Goal: Contribute content: Add original content to the website for others to see

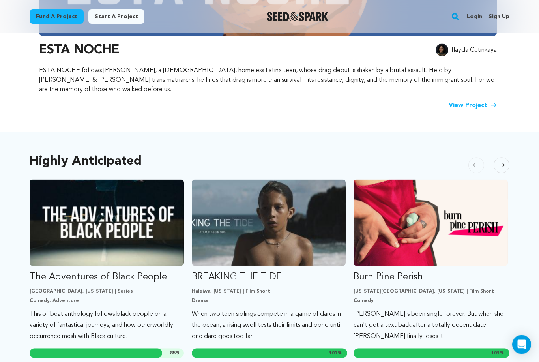
scroll to position [303, 0]
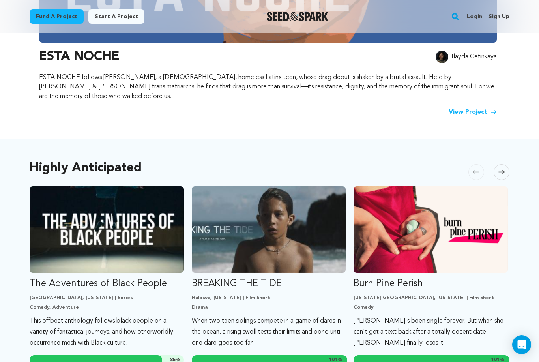
click at [474, 15] on link "Login" at bounding box center [474, 16] width 15 height 13
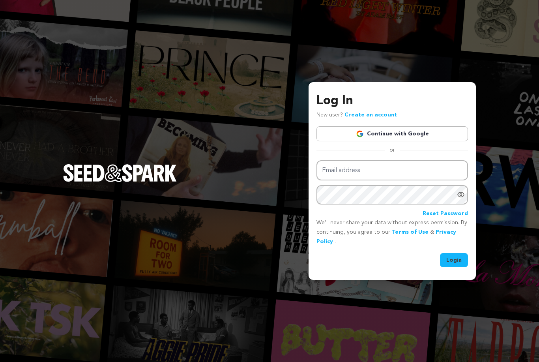
click at [387, 141] on link "Continue with Google" at bounding box center [392, 133] width 152 height 15
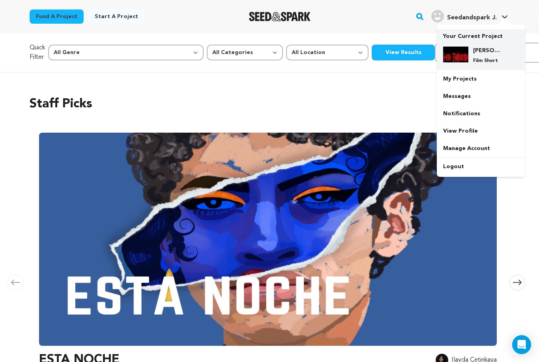
click at [468, 58] on img at bounding box center [455, 55] width 25 height 16
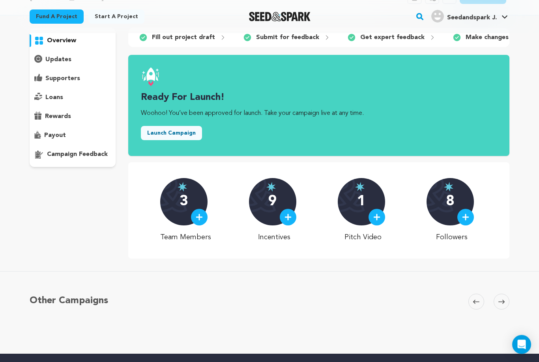
scroll to position [55, 0]
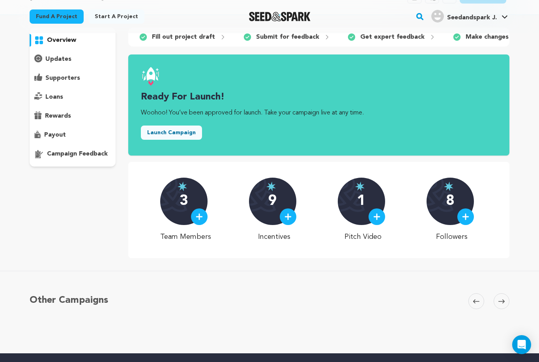
click at [292, 220] on div at bounding box center [288, 216] width 17 height 17
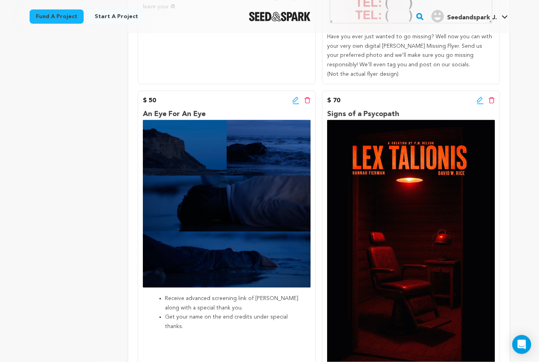
scroll to position [421, 0]
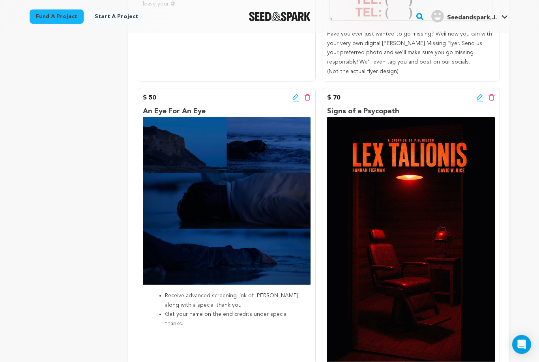
click at [479, 96] on icon at bounding box center [480, 98] width 7 height 8
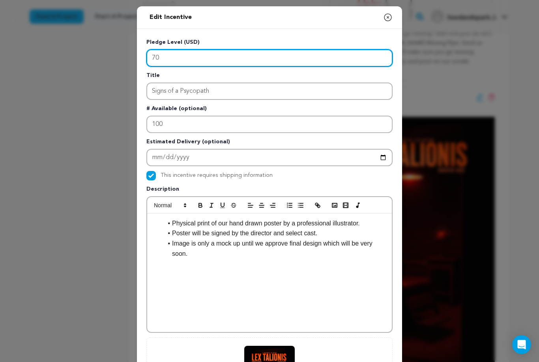
click at [168, 58] on input "70" at bounding box center [269, 57] width 246 height 17
type input "7"
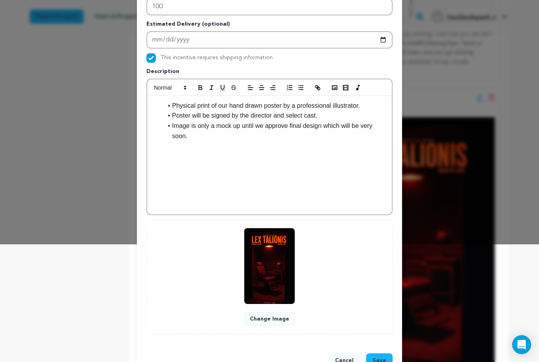
scroll to position [117, 0]
type input "100"
click at [382, 355] on button "Save" at bounding box center [379, 361] width 26 height 14
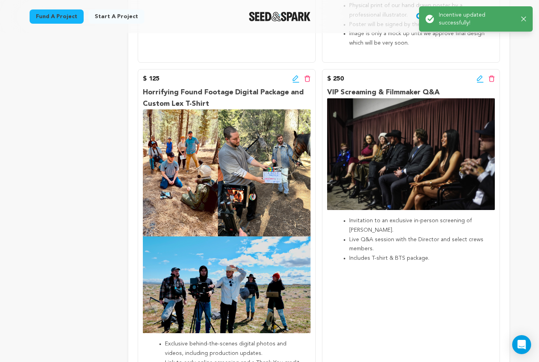
scroll to position [821, 0]
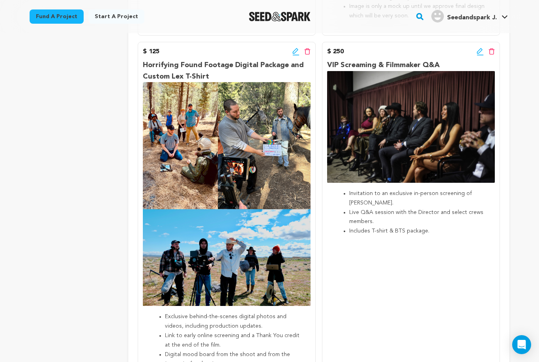
click at [295, 49] on icon at bounding box center [295, 52] width 7 height 8
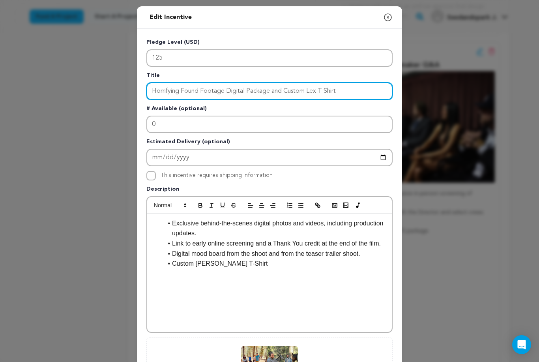
click at [345, 89] on input "Horrifying Found Footage Digital Package and Custom Lex T-Shirt" at bounding box center [269, 90] width 246 height 17
type input "Horrifying Found Footage Digital Package"
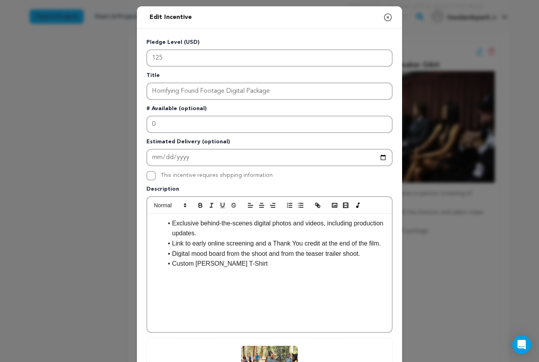
click at [251, 264] on li "Custom [PERSON_NAME] T-Shirt" at bounding box center [274, 263] width 223 height 10
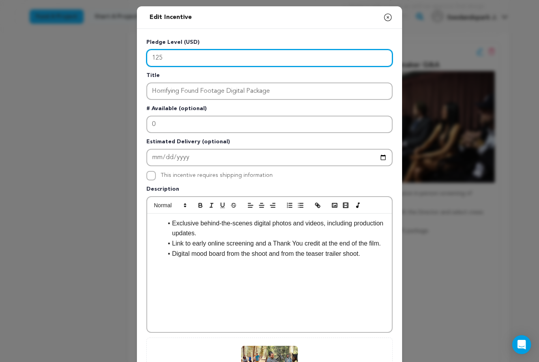
click at [184, 54] on input "125" at bounding box center [269, 57] width 246 height 17
type input "1"
type input "75"
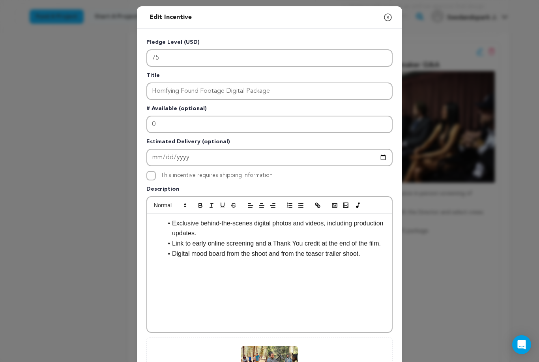
click at [274, 243] on li "Link to early online screening and a Thank You credit at the end of the film." at bounding box center [274, 243] width 223 height 10
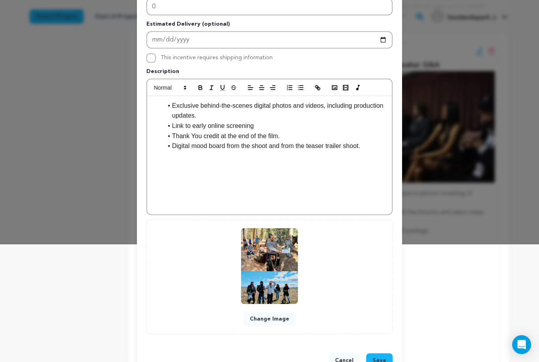
scroll to position [117, 0]
click at [281, 136] on li "Thank You credit at the end of the film." at bounding box center [274, 136] width 223 height 10
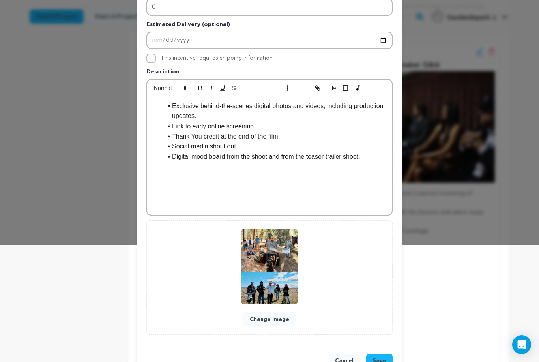
click at [265, 121] on li "Link to early online screening" at bounding box center [274, 126] width 223 height 10
click at [375, 354] on button "Save" at bounding box center [379, 361] width 26 height 14
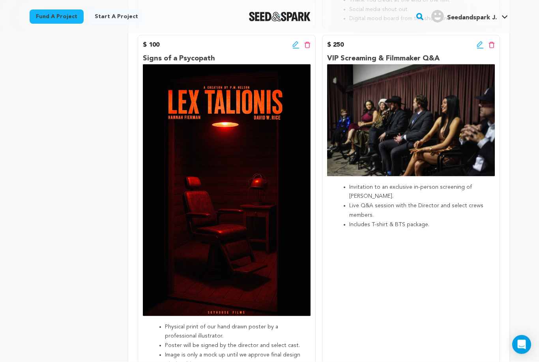
scroll to position [801, 0]
click at [292, 43] on icon at bounding box center [295, 45] width 7 height 8
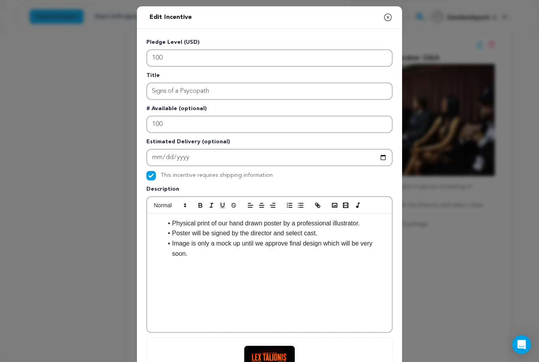
click at [320, 234] on li "Poster will be signed by the director and select cast." at bounding box center [274, 233] width 223 height 10
click at [189, 253] on li "Image is only a mock up until we approve final design which will be very soon." at bounding box center [274, 248] width 223 height 20
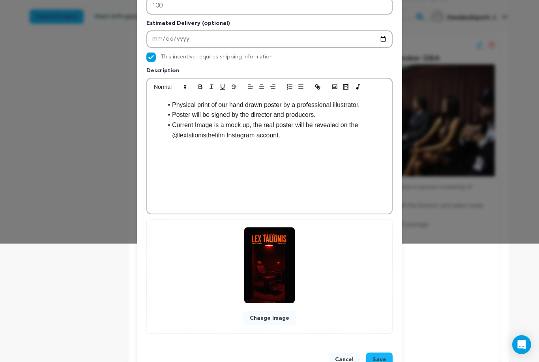
scroll to position [117, 0]
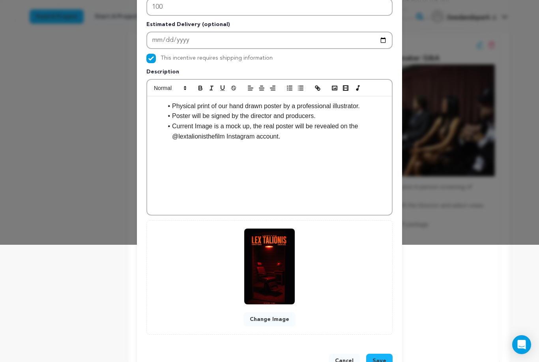
click at [376, 355] on button "Save" at bounding box center [379, 361] width 26 height 14
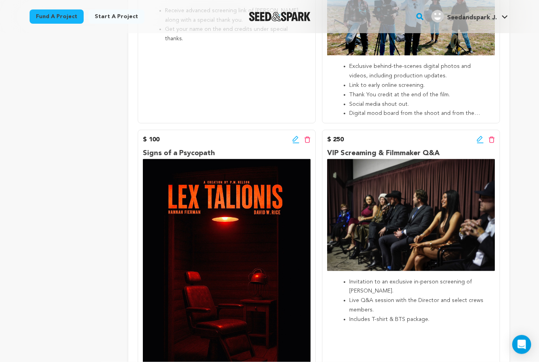
scroll to position [706, 0]
click at [295, 137] on icon at bounding box center [295, 139] width 7 height 8
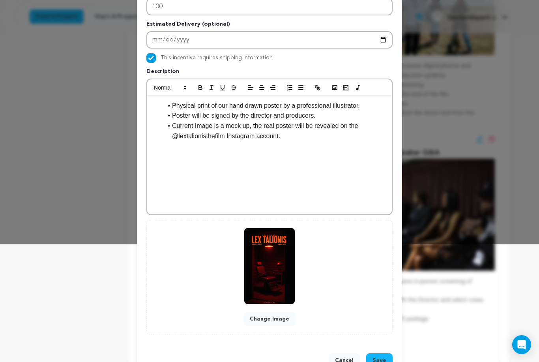
scroll to position [117, 0]
click at [380, 359] on span "Save" at bounding box center [379, 361] width 14 height 8
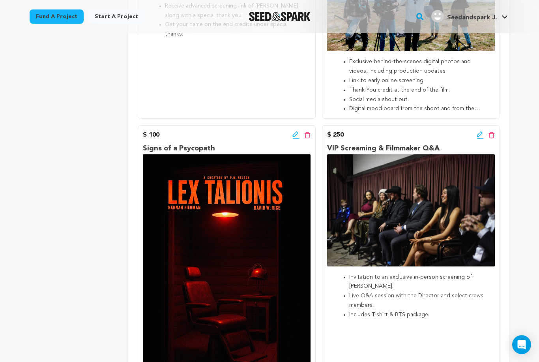
scroll to position [710, 0]
click at [481, 133] on icon at bounding box center [480, 135] width 7 height 8
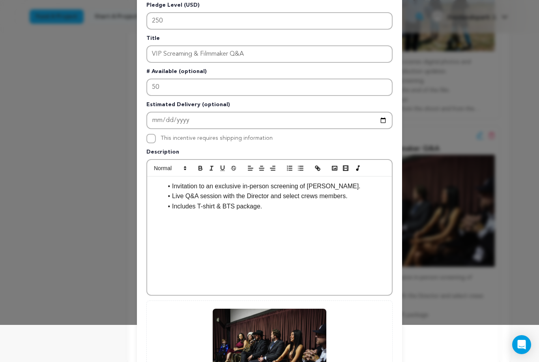
scroll to position [31, 0]
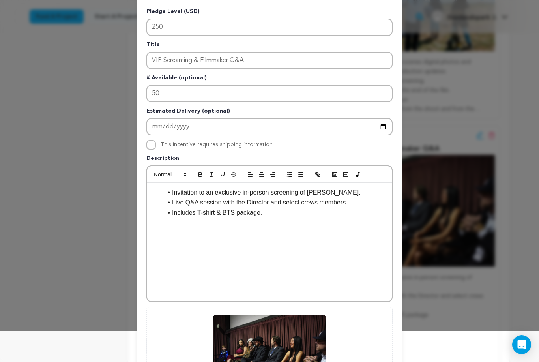
click at [264, 211] on li "Includes T-shirt & BTS package." at bounding box center [274, 213] width 223 height 10
click at [218, 216] on li "Includes T-shirt & BTS package." at bounding box center [274, 213] width 223 height 10
drag, startPoint x: 218, startPoint y: 212, endPoint x: 241, endPoint y: 214, distance: 23.0
click at [241, 214] on li "Includes BTS package." at bounding box center [274, 213] width 223 height 10
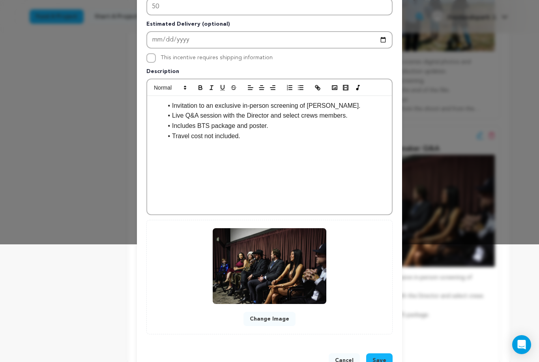
scroll to position [117, 0]
click at [374, 354] on button "Save" at bounding box center [379, 361] width 26 height 14
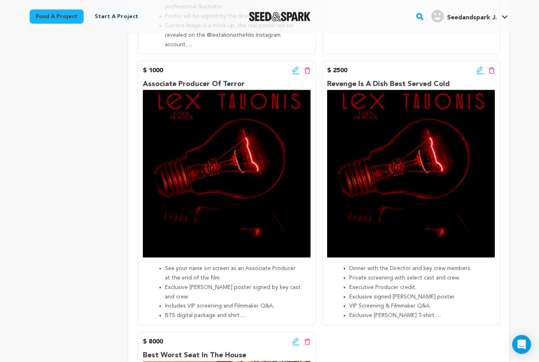
scroll to position [1127, 0]
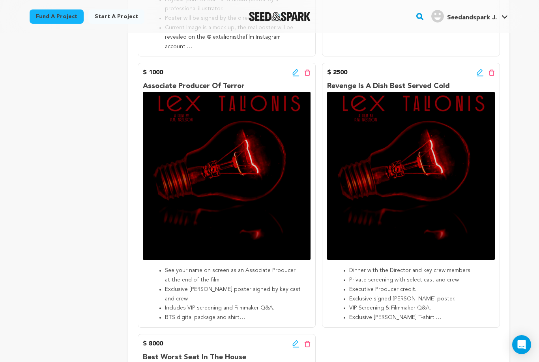
click at [296, 69] on icon at bounding box center [295, 72] width 6 height 6
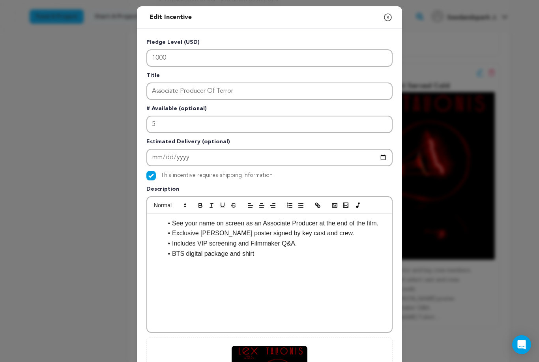
click at [259, 256] on li "BTS digital package and shirt" at bounding box center [274, 254] width 223 height 10
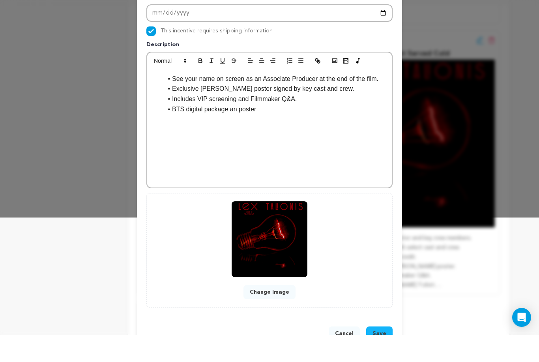
scroll to position [1138, 0]
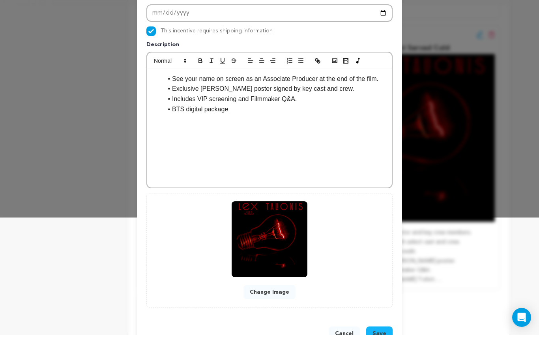
click at [335, 111] on li "Exclusive [PERSON_NAME] poster signed by key cast and crew." at bounding box center [274, 116] width 223 height 10
click at [378, 357] on span "Save" at bounding box center [379, 361] width 14 height 8
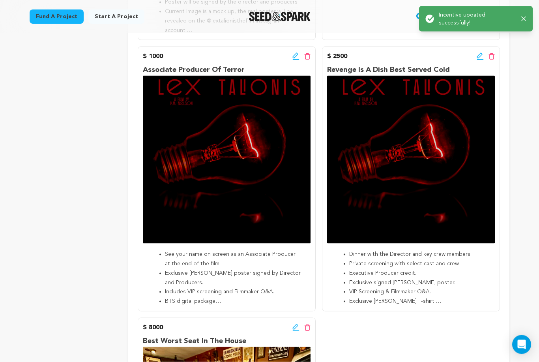
scroll to position [1144, 0]
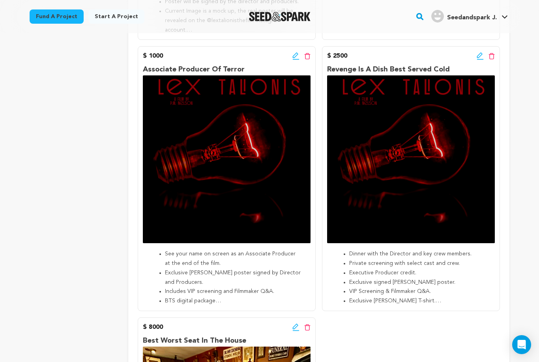
click at [478, 52] on icon at bounding box center [480, 55] width 6 height 6
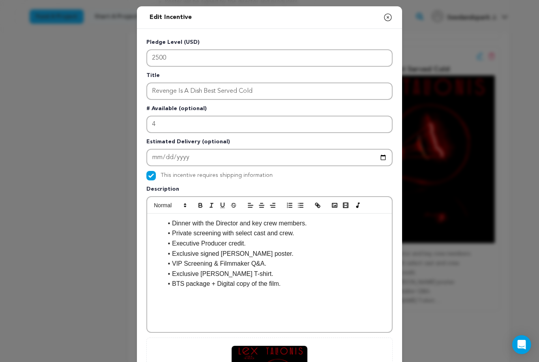
click at [257, 273] on li "Exclusive [PERSON_NAME] T-shirt." at bounding box center [274, 274] width 223 height 10
click at [273, 253] on li "Exclusive signed [PERSON_NAME] poster." at bounding box center [274, 254] width 223 height 10
click at [252, 240] on li "Executive Producer credit." at bounding box center [274, 243] width 223 height 10
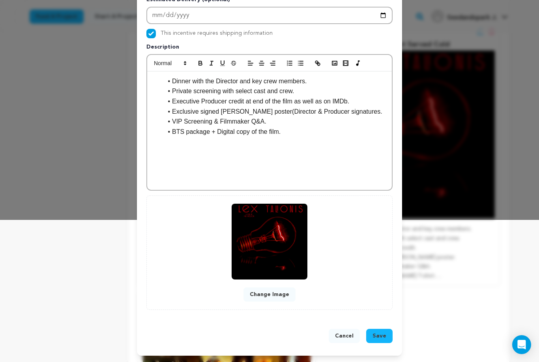
scroll to position [142, 0]
click at [373, 329] on button "Save" at bounding box center [379, 336] width 26 height 14
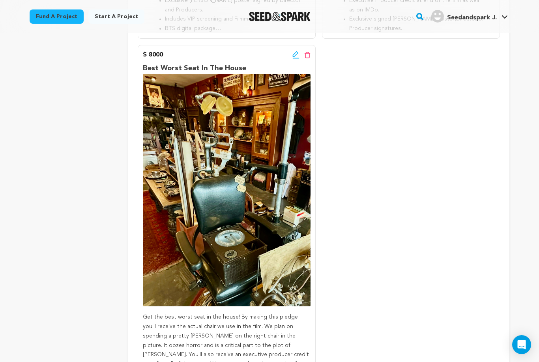
scroll to position [1360, 0]
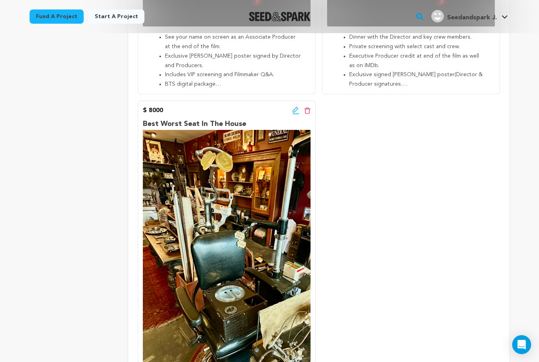
click at [294, 107] on icon at bounding box center [295, 111] width 7 height 8
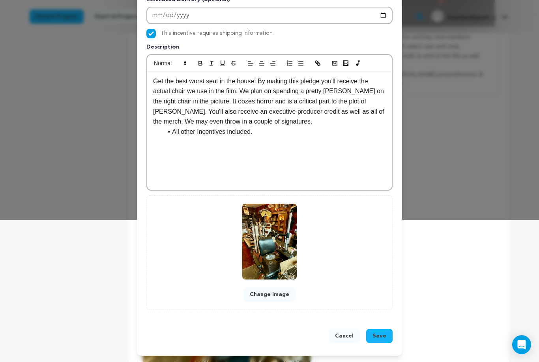
scroll to position [142, 0]
click at [376, 337] on span "Save" at bounding box center [379, 336] width 14 height 8
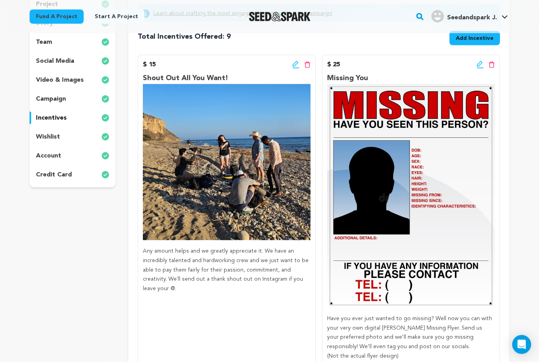
scroll to position [133, 0]
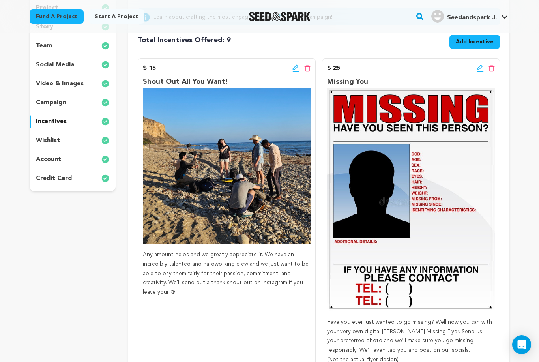
click at [297, 71] on icon at bounding box center [295, 68] width 7 height 8
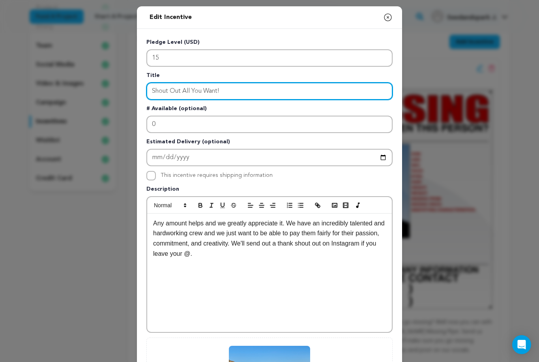
click at [180, 91] on input "Shout Out All You Want!" at bounding box center [269, 90] width 246 height 17
type input "Scream All You Want!"
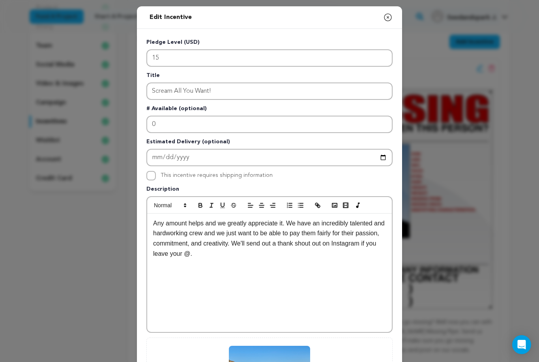
click at [153, 223] on p "Any amount helps and we greatly appreciate it. We have an incredibly talented a…" at bounding box center [269, 238] width 233 height 40
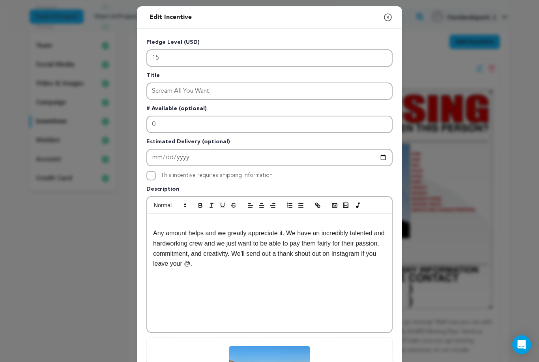
click at [157, 221] on p at bounding box center [269, 223] width 233 height 10
click at [304, 204] on icon "button" at bounding box center [300, 205] width 7 height 7
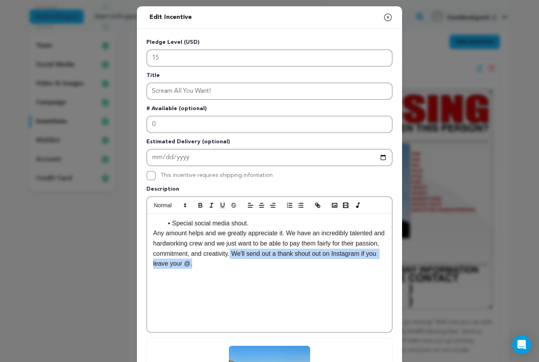
drag, startPoint x: 239, startPoint y: 265, endPoint x: 258, endPoint y: 256, distance: 21.4
click at [258, 256] on p "Any amount helps and we greatly appreciate it. We have an incredibly talented a…" at bounding box center [269, 248] width 233 height 40
click at [246, 257] on p "Any amount helps and we greatly appreciate it. We have an incredibly talented a…" at bounding box center [269, 248] width 233 height 40
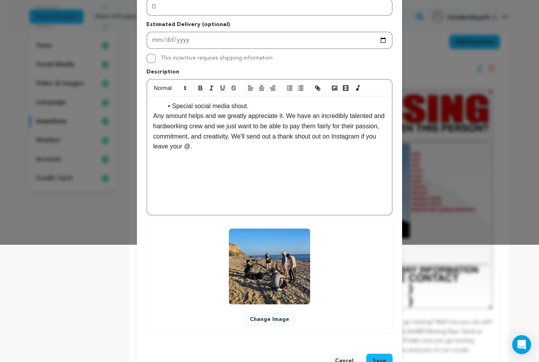
scroll to position [117, 0]
click at [374, 355] on button "Save" at bounding box center [379, 361] width 26 height 14
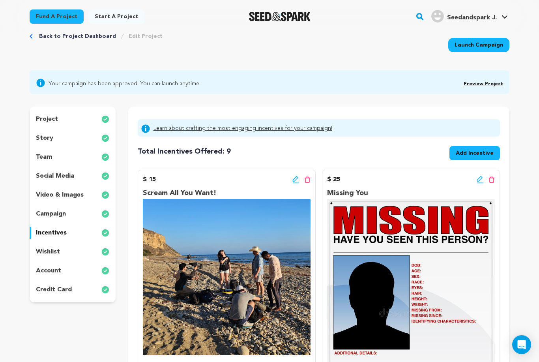
scroll to position [0, 0]
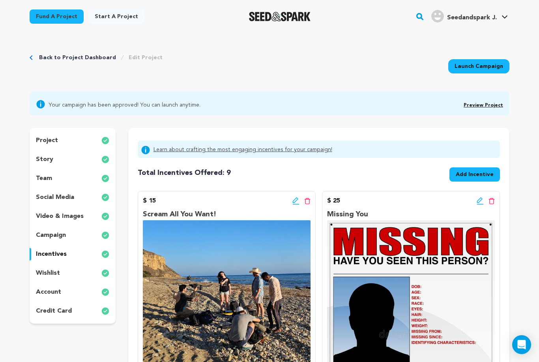
click at [46, 161] on p "story" at bounding box center [44, 159] width 17 height 9
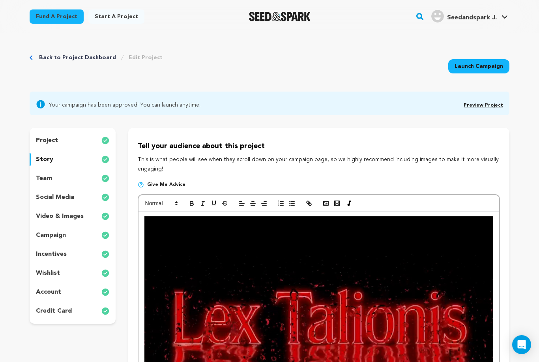
click at [56, 140] on p "project" at bounding box center [47, 140] width 22 height 9
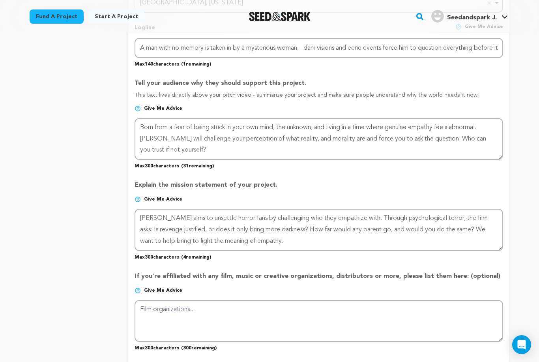
scroll to position [411, 0]
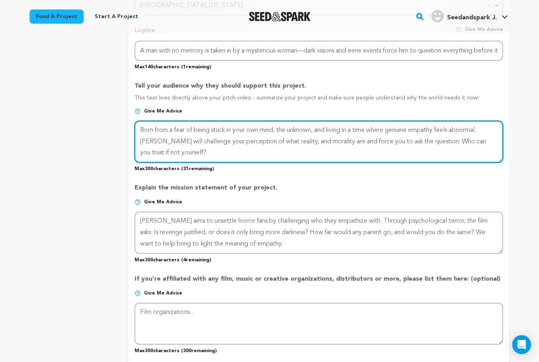
click at [202, 147] on textarea at bounding box center [319, 142] width 369 height 42
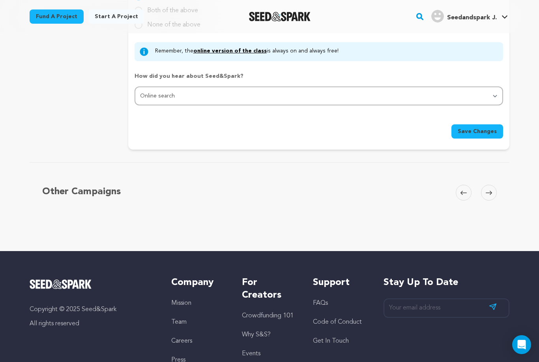
scroll to position [811, 0]
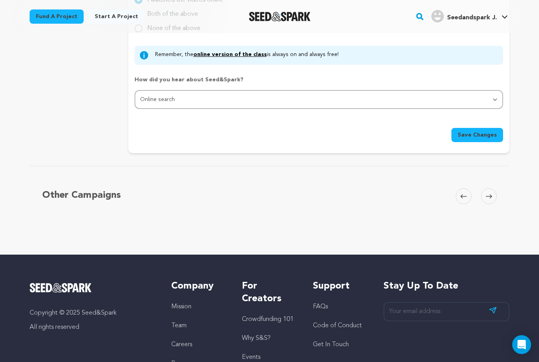
click at [488, 132] on span "Save Changes" at bounding box center [477, 135] width 39 height 8
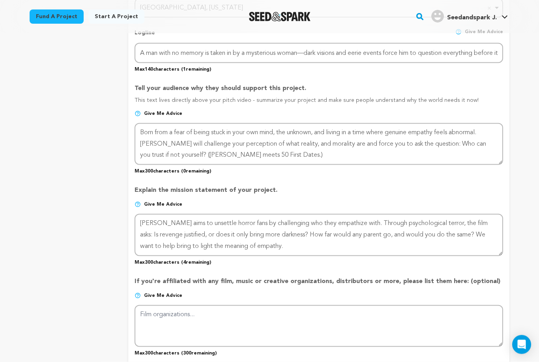
scroll to position [432, 0]
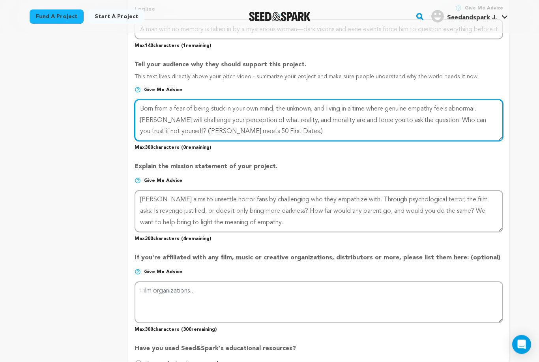
drag, startPoint x: 217, startPoint y: 132, endPoint x: 217, endPoint y: 127, distance: 5.1
click at [217, 132] on textarea at bounding box center [319, 120] width 369 height 42
click at [295, 125] on textarea at bounding box center [319, 120] width 369 height 42
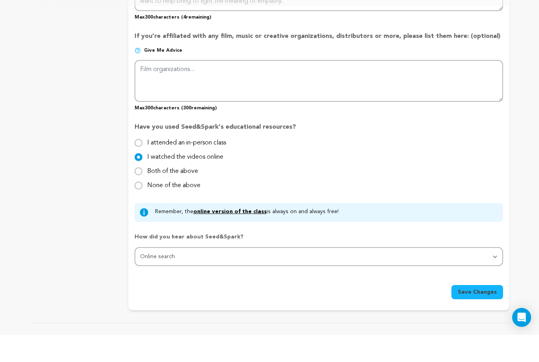
scroll to position [627, 0]
type textarea "Born from a fear of being stuck in your own mind, the unknown, and living in a …"
click at [478, 311] on button "Save Changes" at bounding box center [477, 318] width 52 height 14
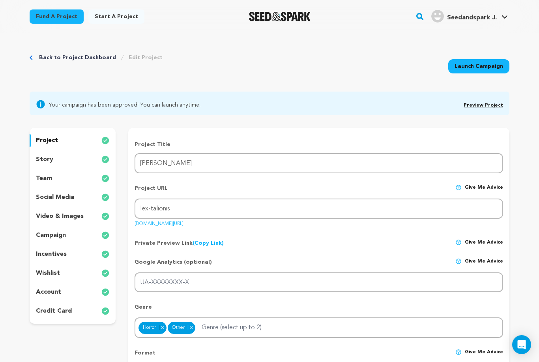
scroll to position [25, 0]
